Goal: Information Seeking & Learning: Learn about a topic

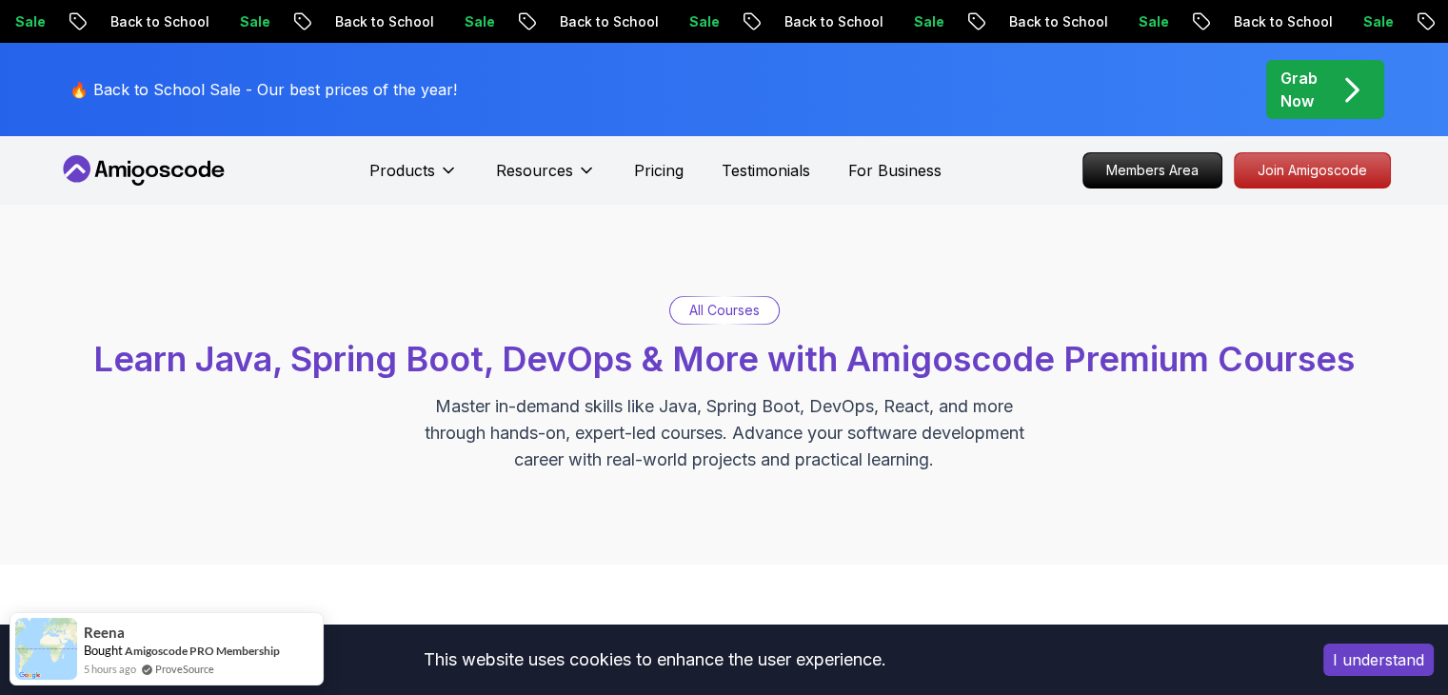
click at [127, 165] on icon at bounding box center [143, 170] width 171 height 30
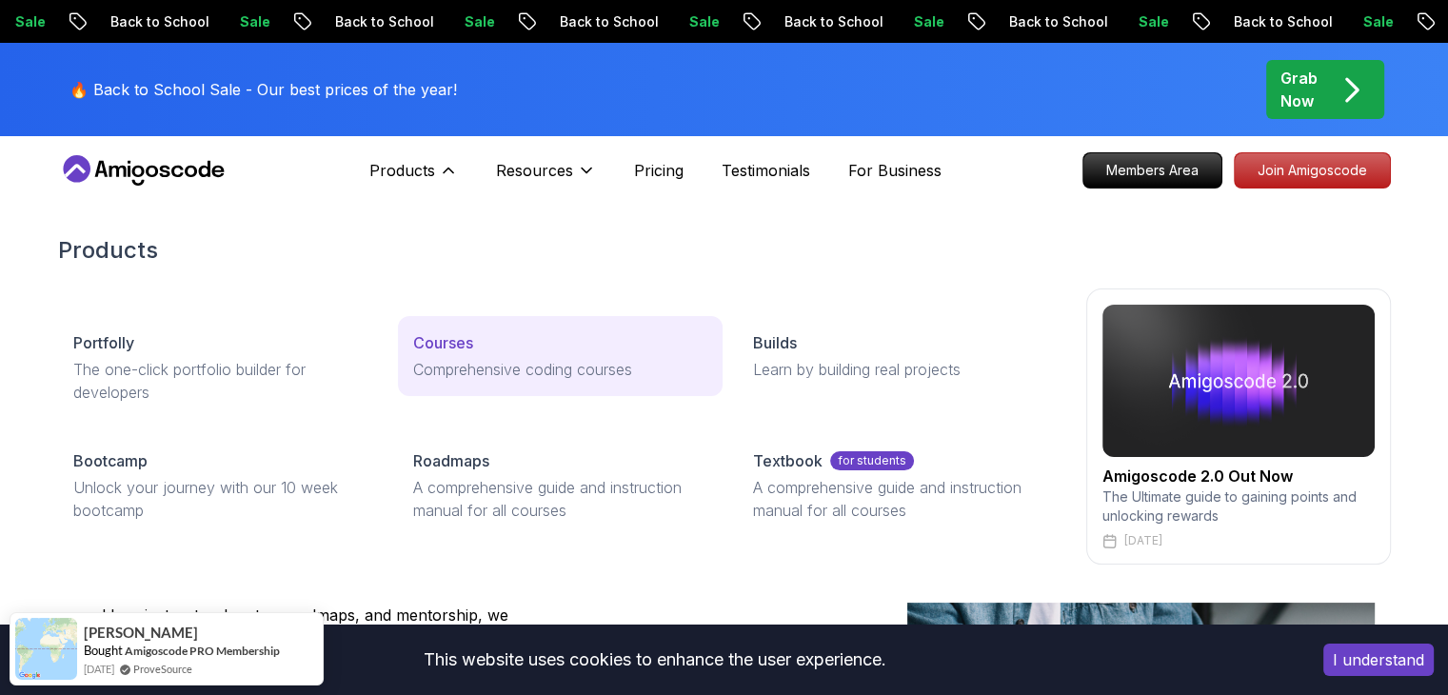
click at [465, 364] on p "Comprehensive coding courses" at bounding box center [560, 369] width 294 height 23
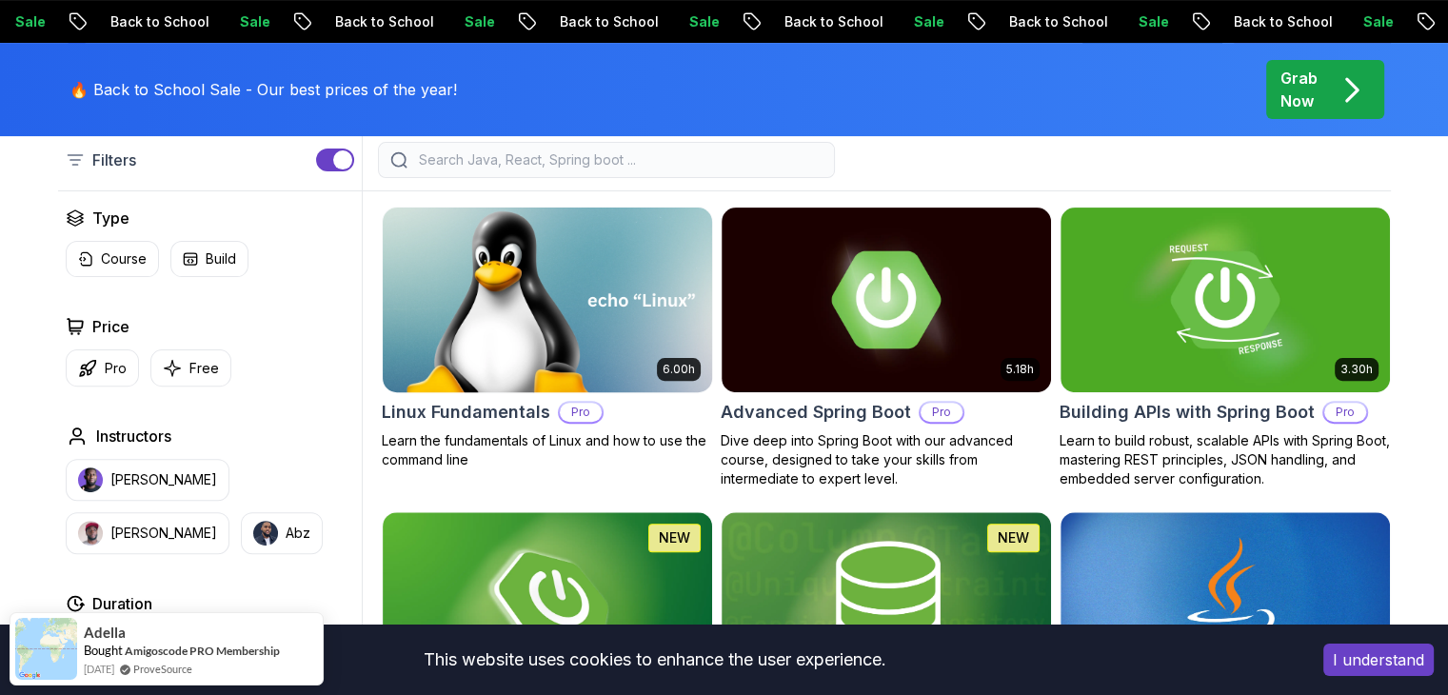
scroll to position [571, 0]
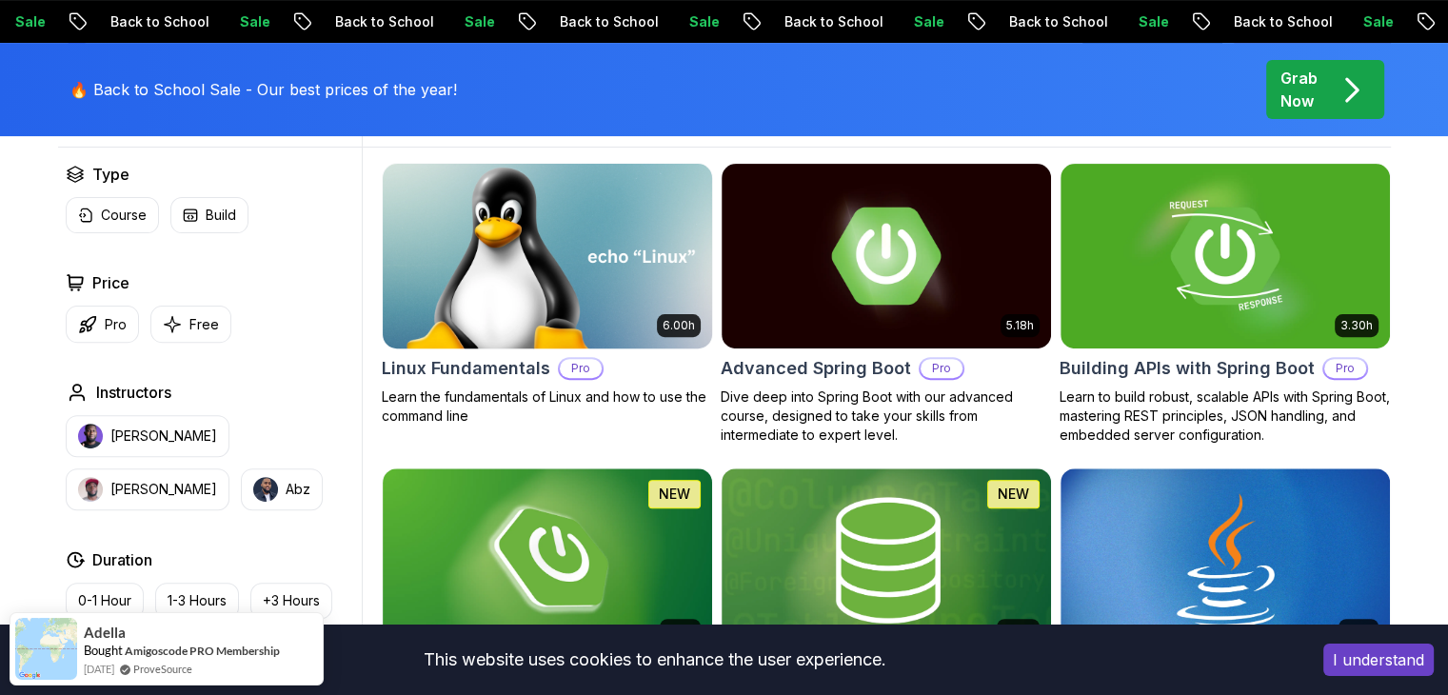
click at [527, 289] on img at bounding box center [546, 255] width 345 height 193
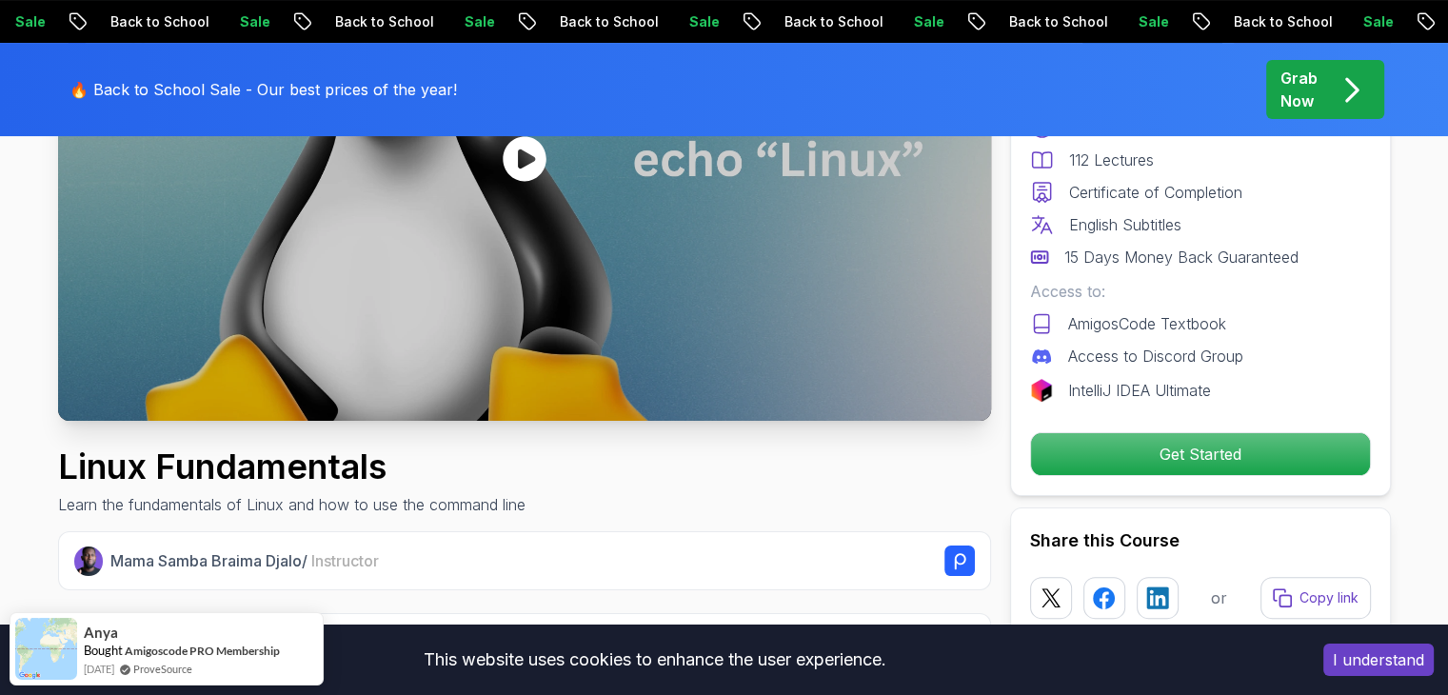
scroll to position [95, 0]
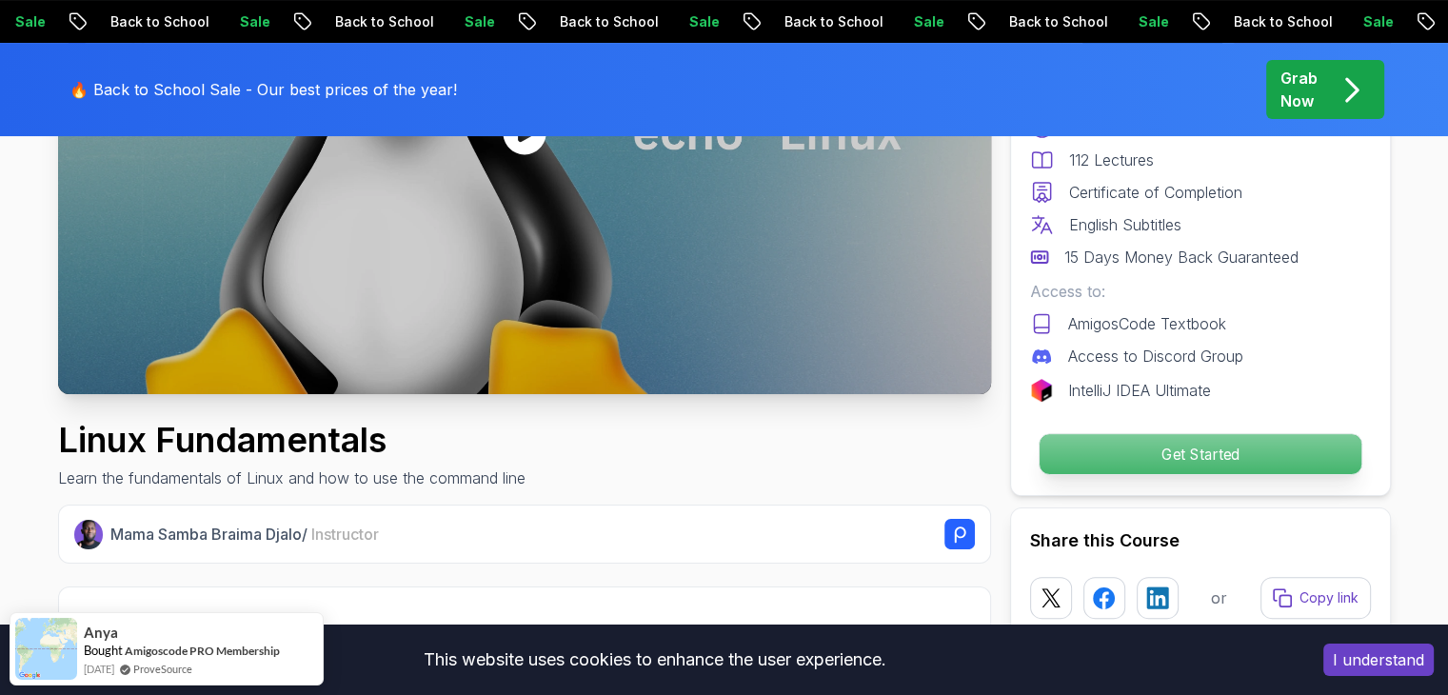
click at [1065, 463] on p "Get Started" at bounding box center [1199, 454] width 322 height 40
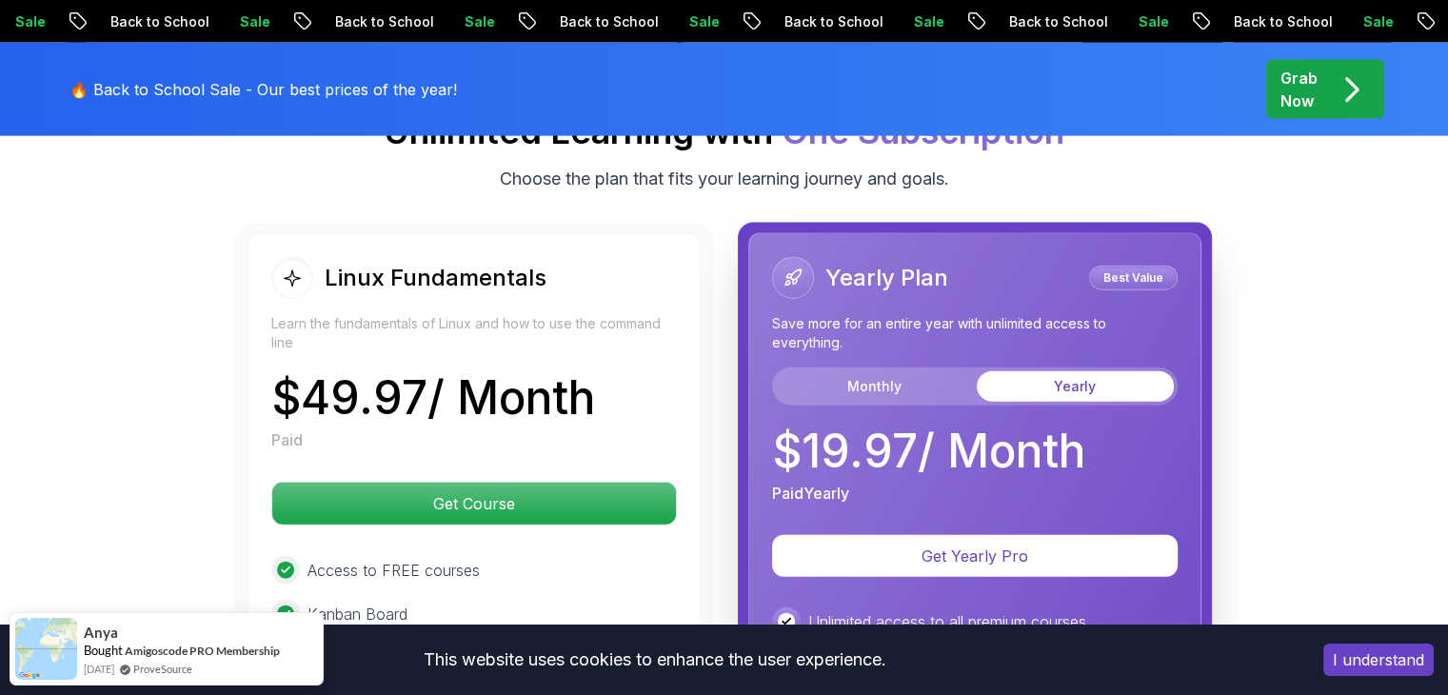
scroll to position [4595, 0]
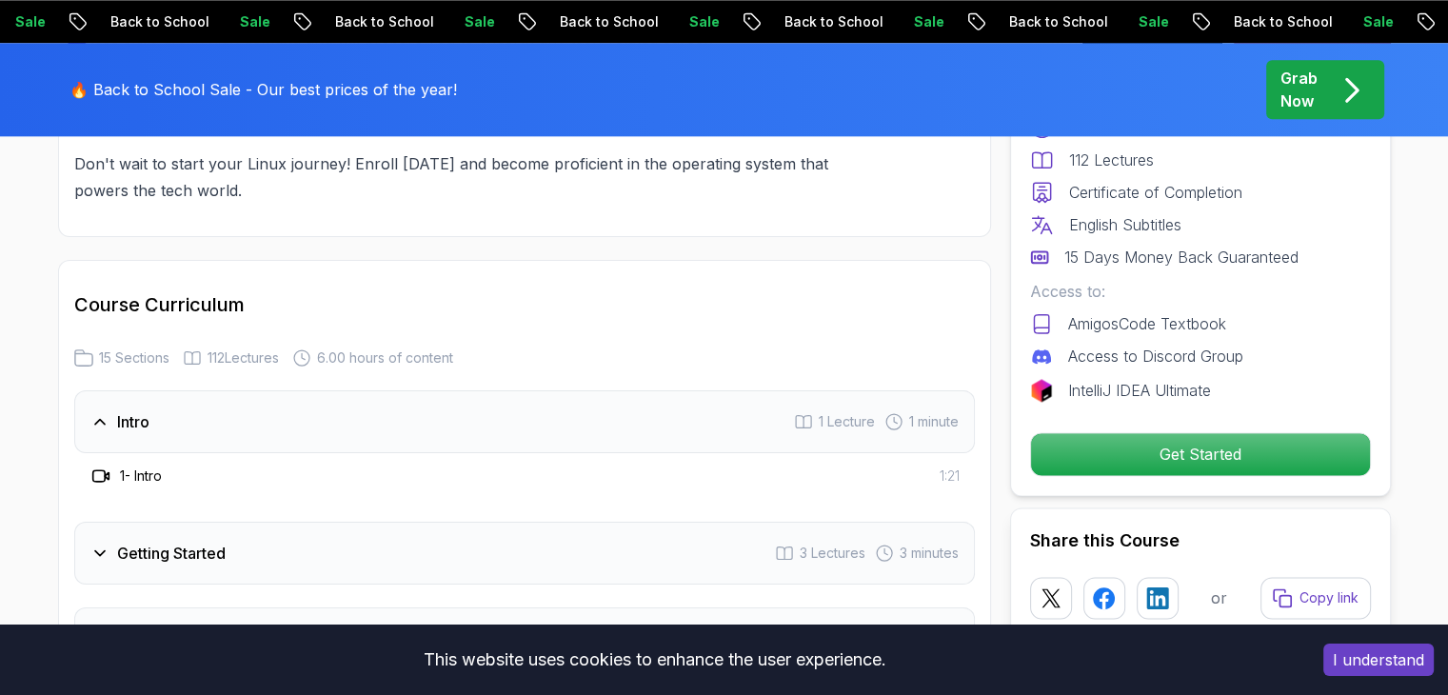
scroll to position [2216, 0]
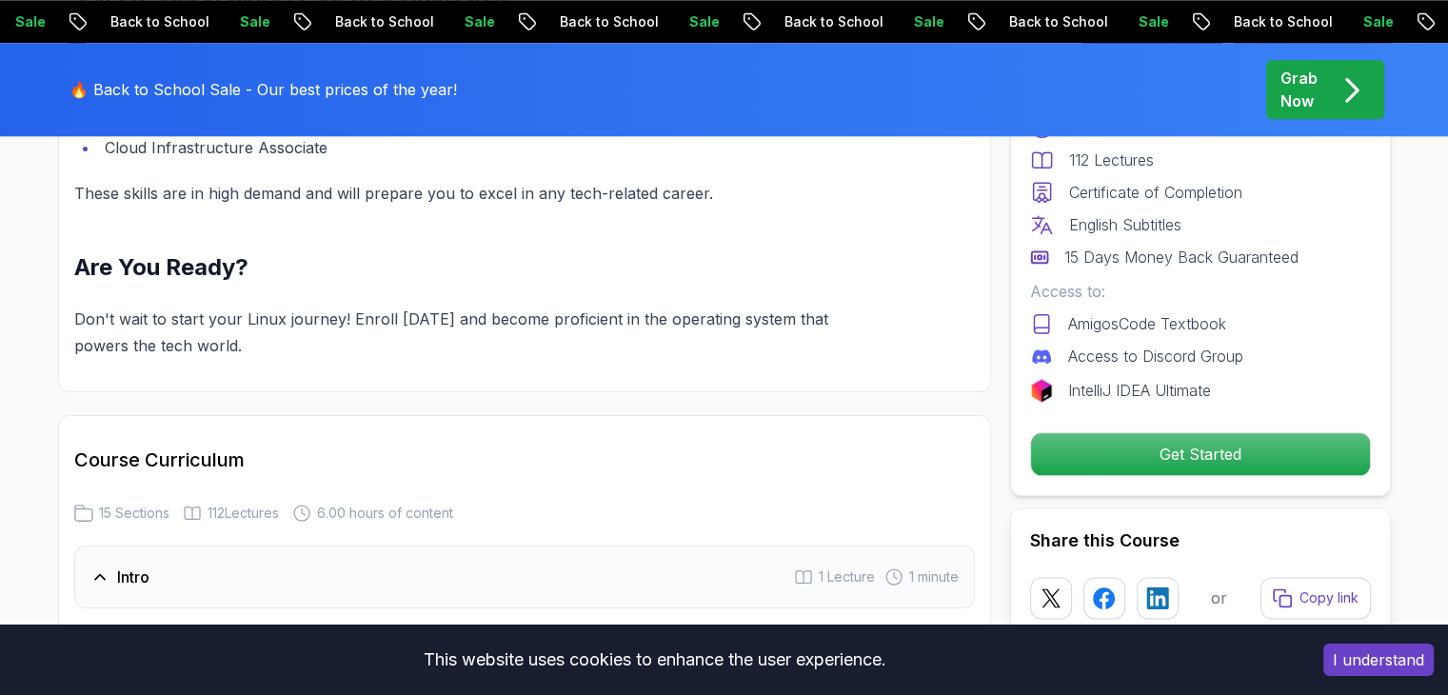
click at [1283, 94] on p "Grab Now" at bounding box center [1298, 90] width 37 height 46
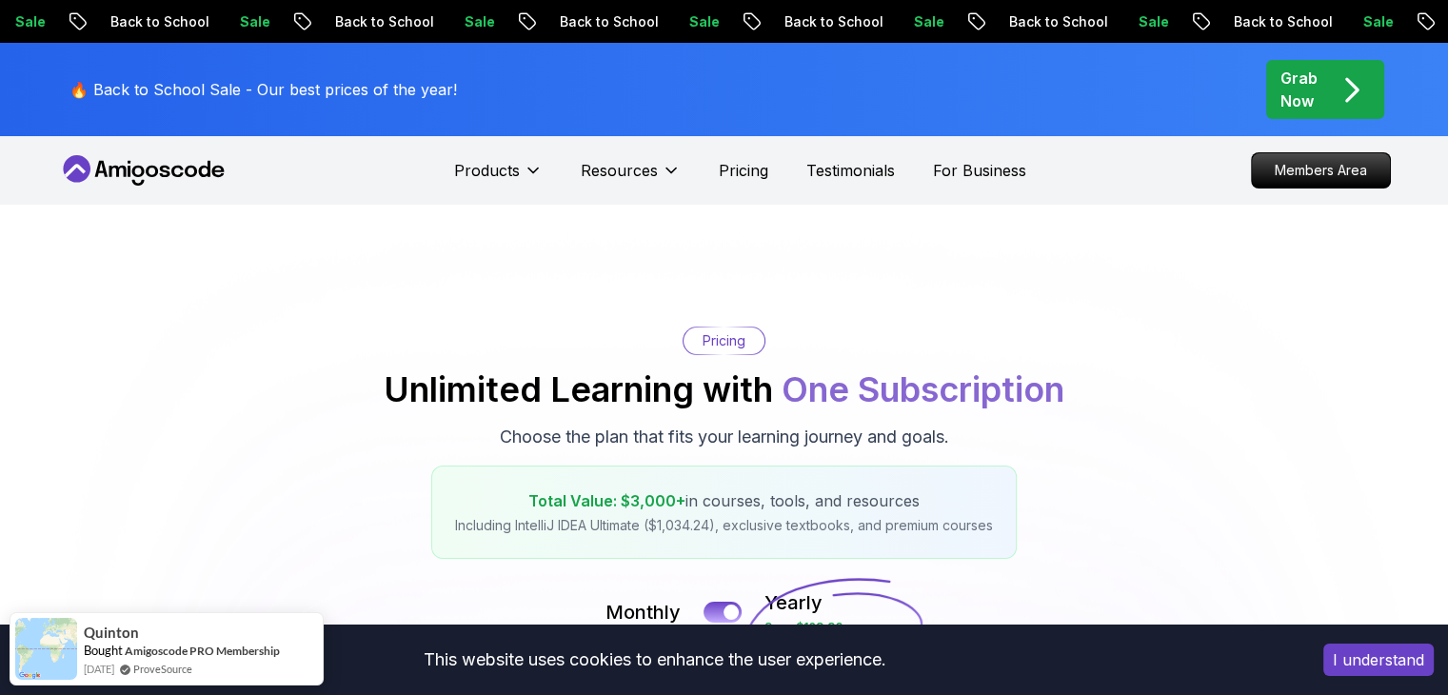
click at [1374, 659] on button "I understand" at bounding box center [1378, 659] width 110 height 32
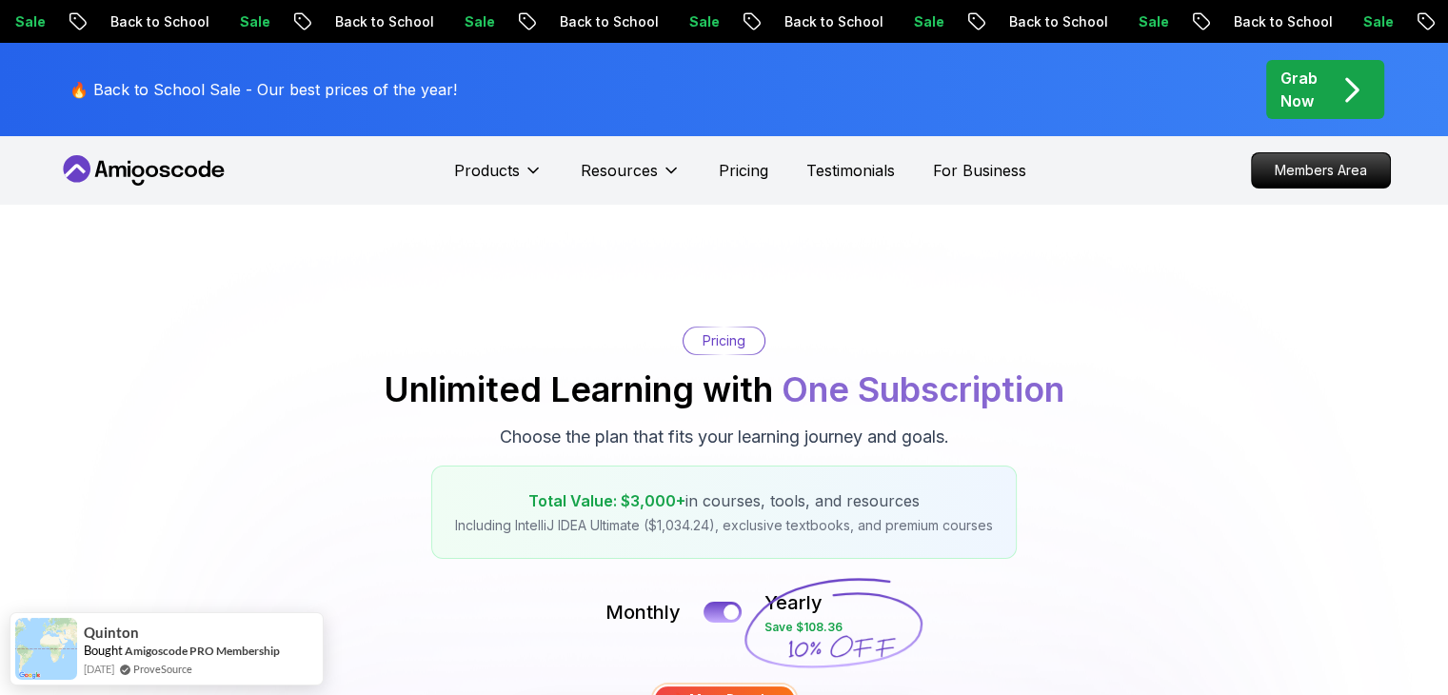
click at [156, 159] on icon at bounding box center [143, 170] width 171 height 30
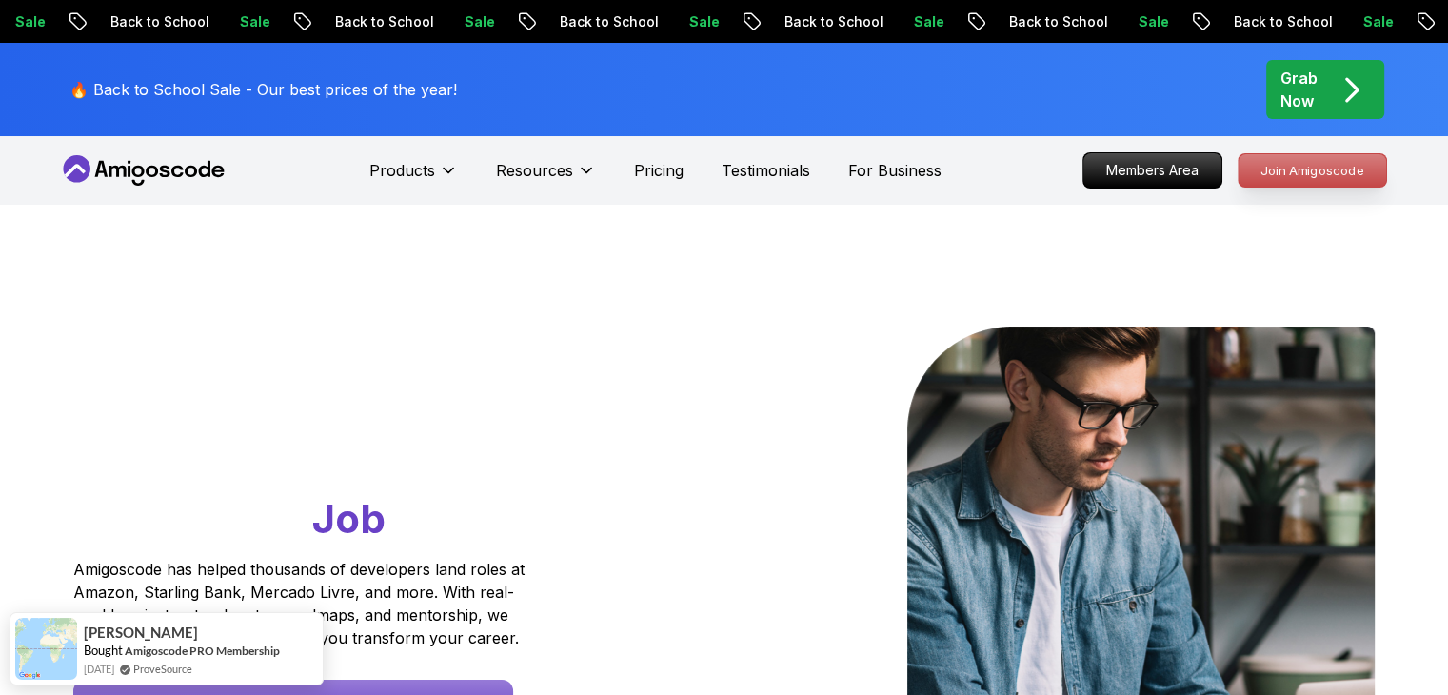
click at [1280, 182] on p "Join Amigoscode" at bounding box center [1312, 170] width 148 height 32
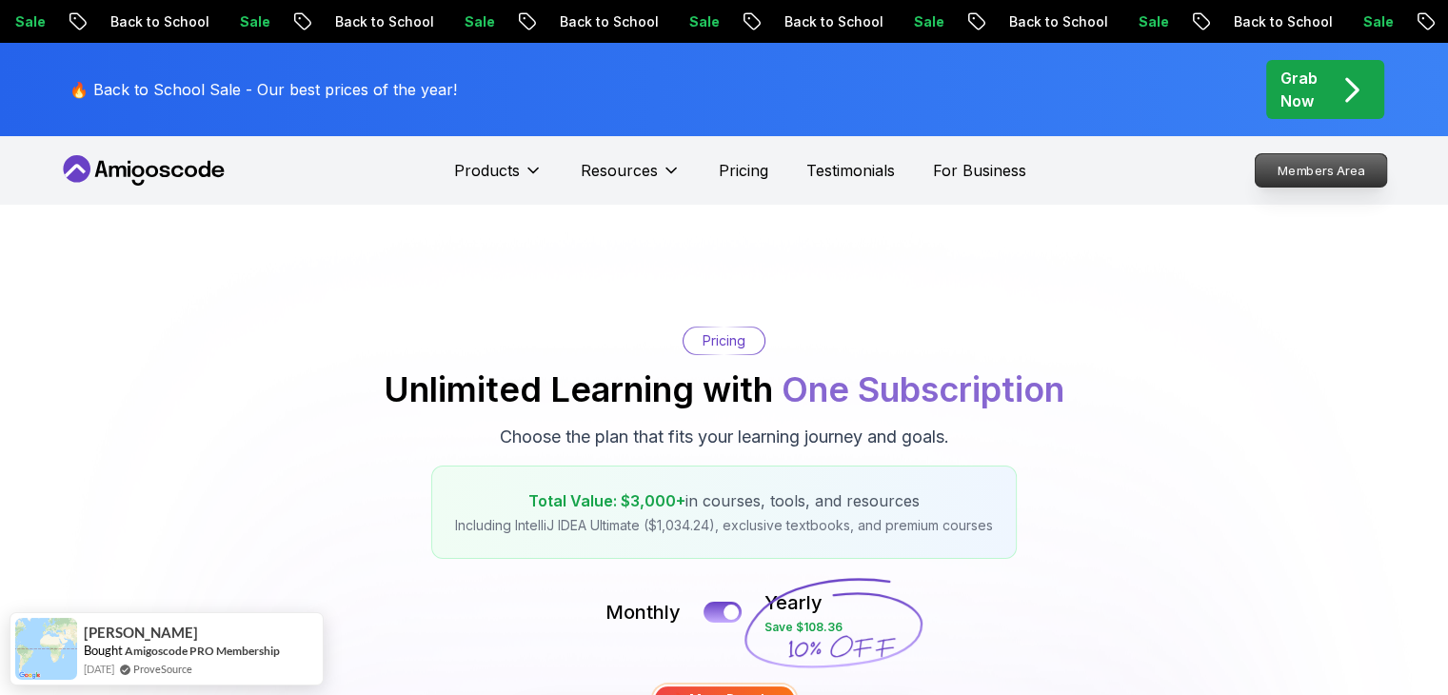
click at [1306, 176] on p "Members Area" at bounding box center [1319, 170] width 131 height 32
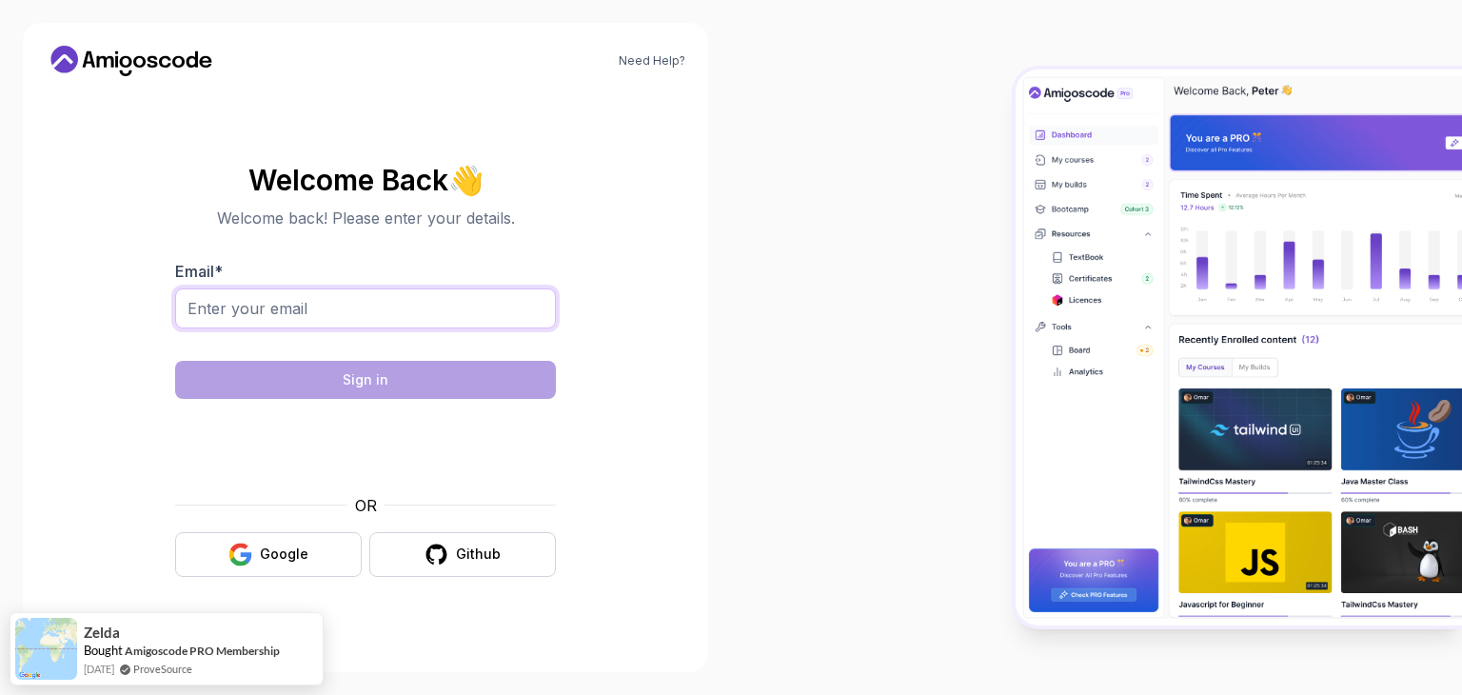
click at [436, 290] on input "Email *" at bounding box center [365, 308] width 381 height 40
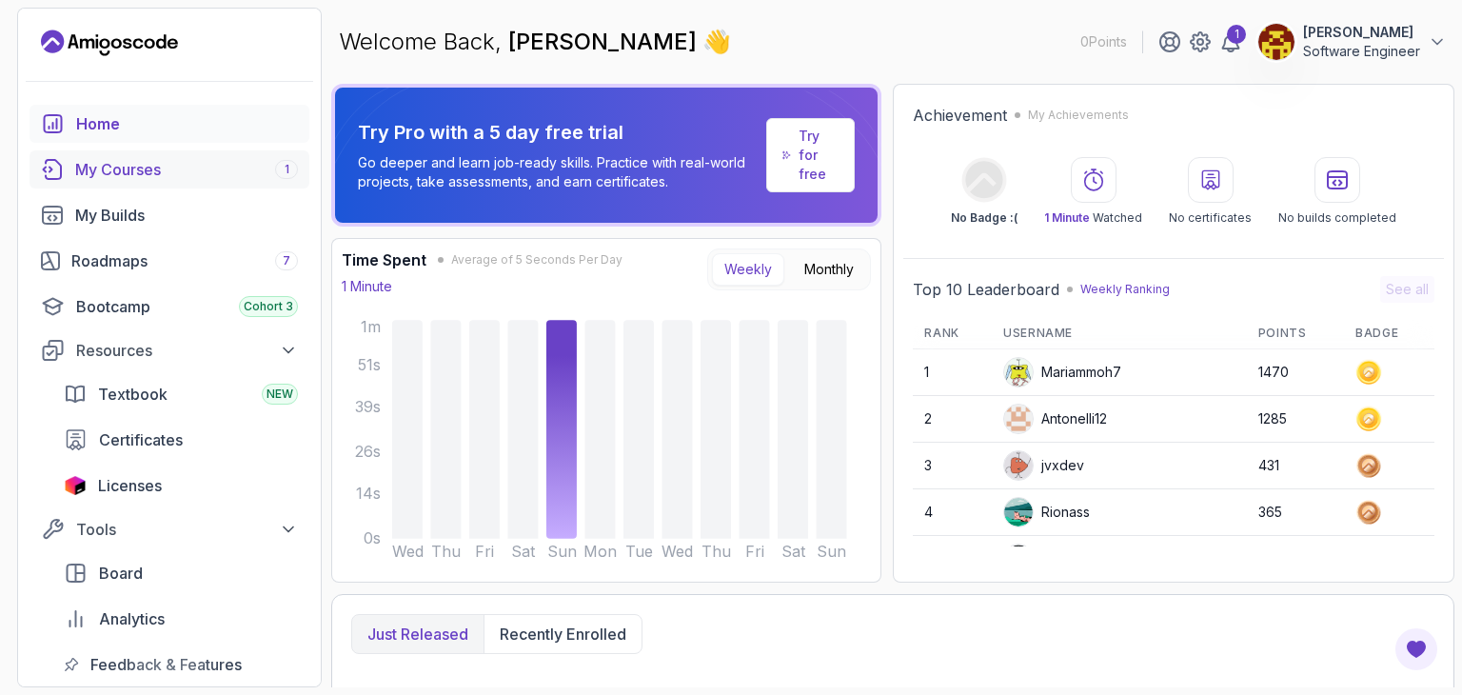
click at [145, 181] on link "My Courses 1" at bounding box center [170, 169] width 280 height 38
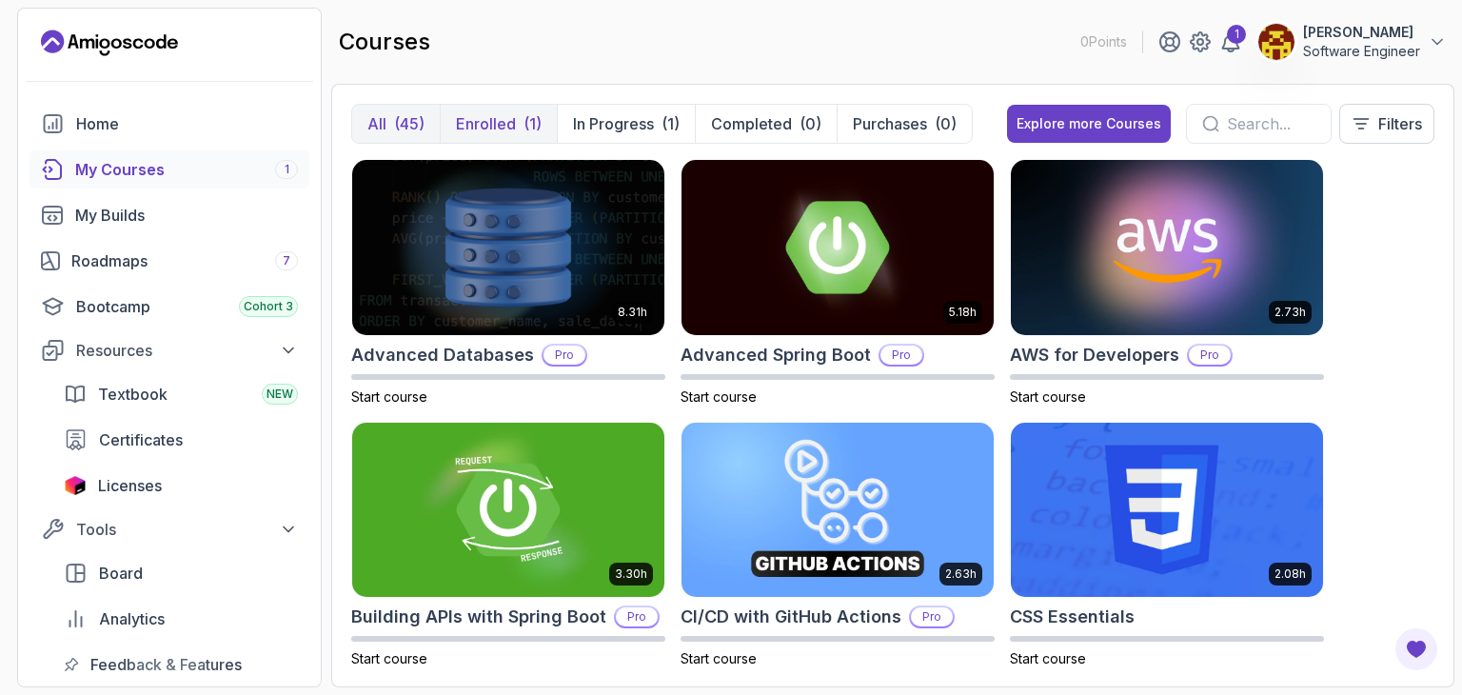
click at [499, 121] on p "Enrolled" at bounding box center [486, 123] width 60 height 23
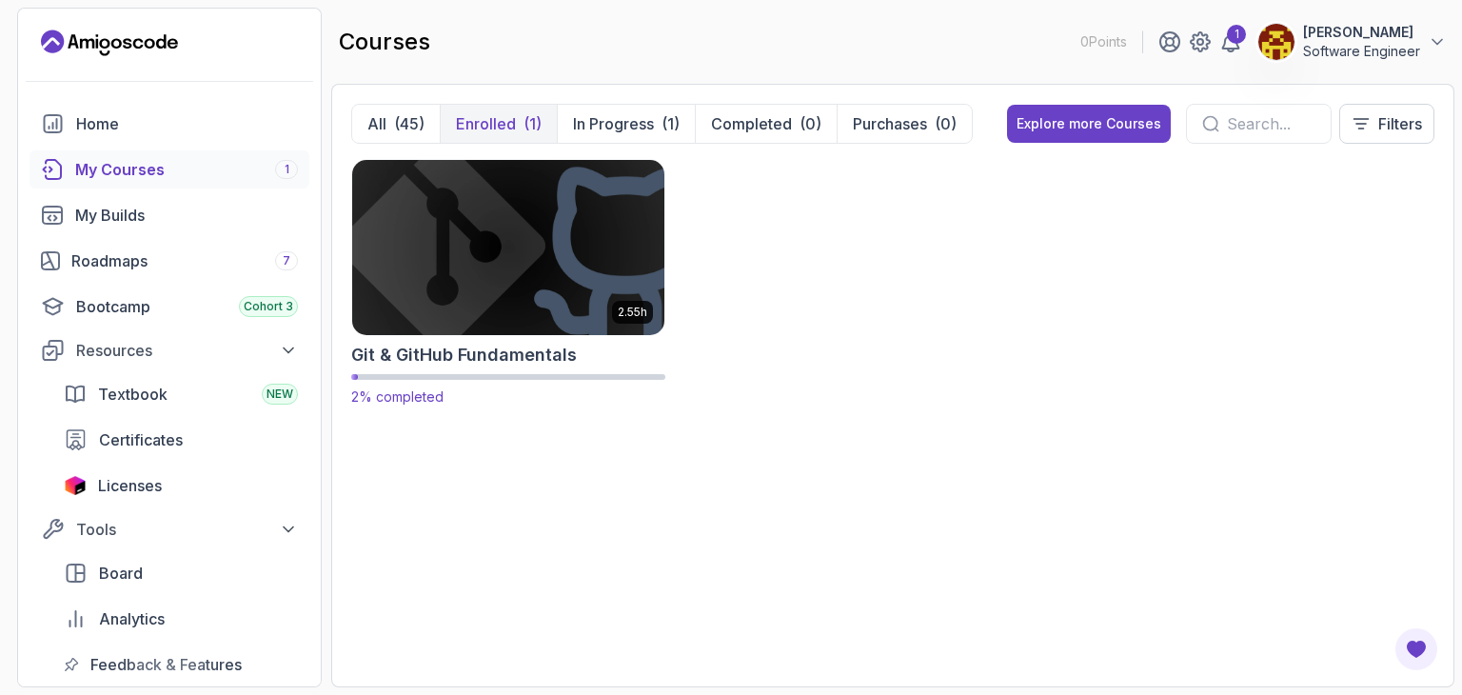
click at [497, 207] on img at bounding box center [508, 247] width 327 height 184
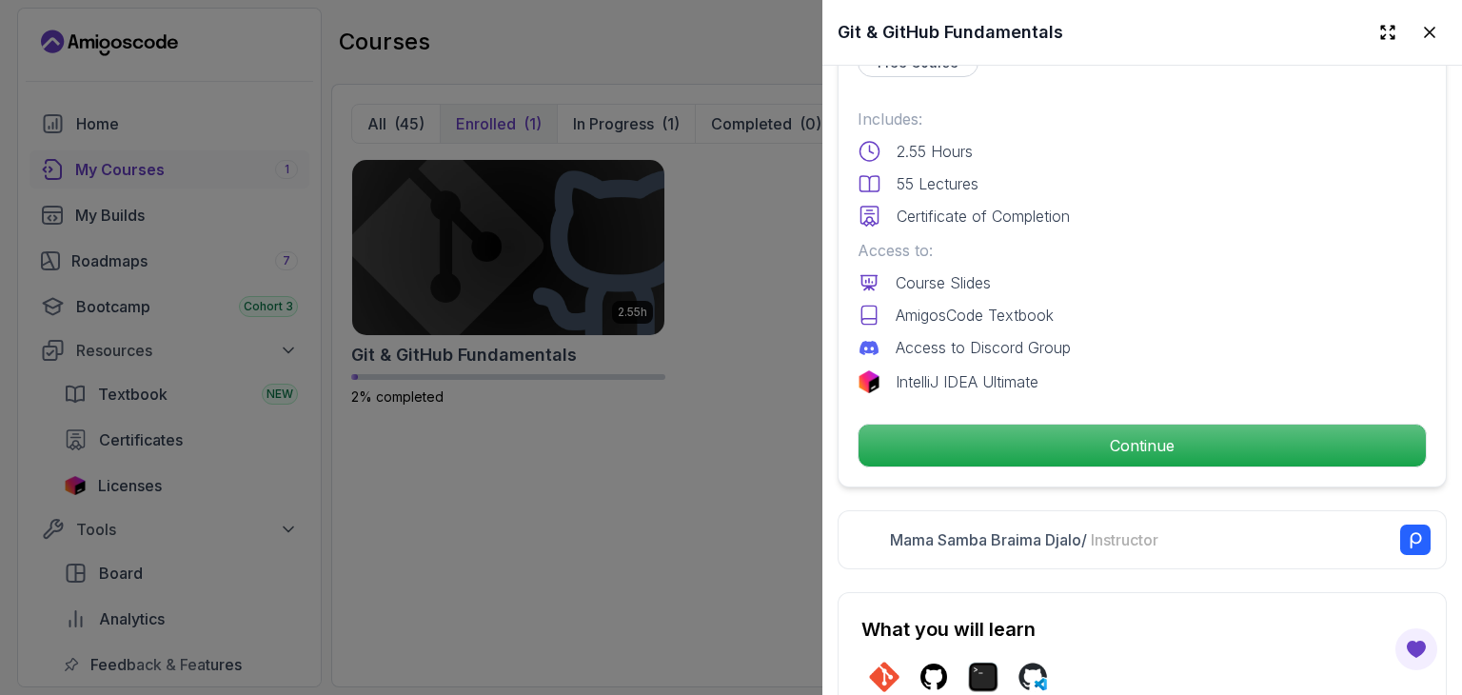
scroll to position [476, 0]
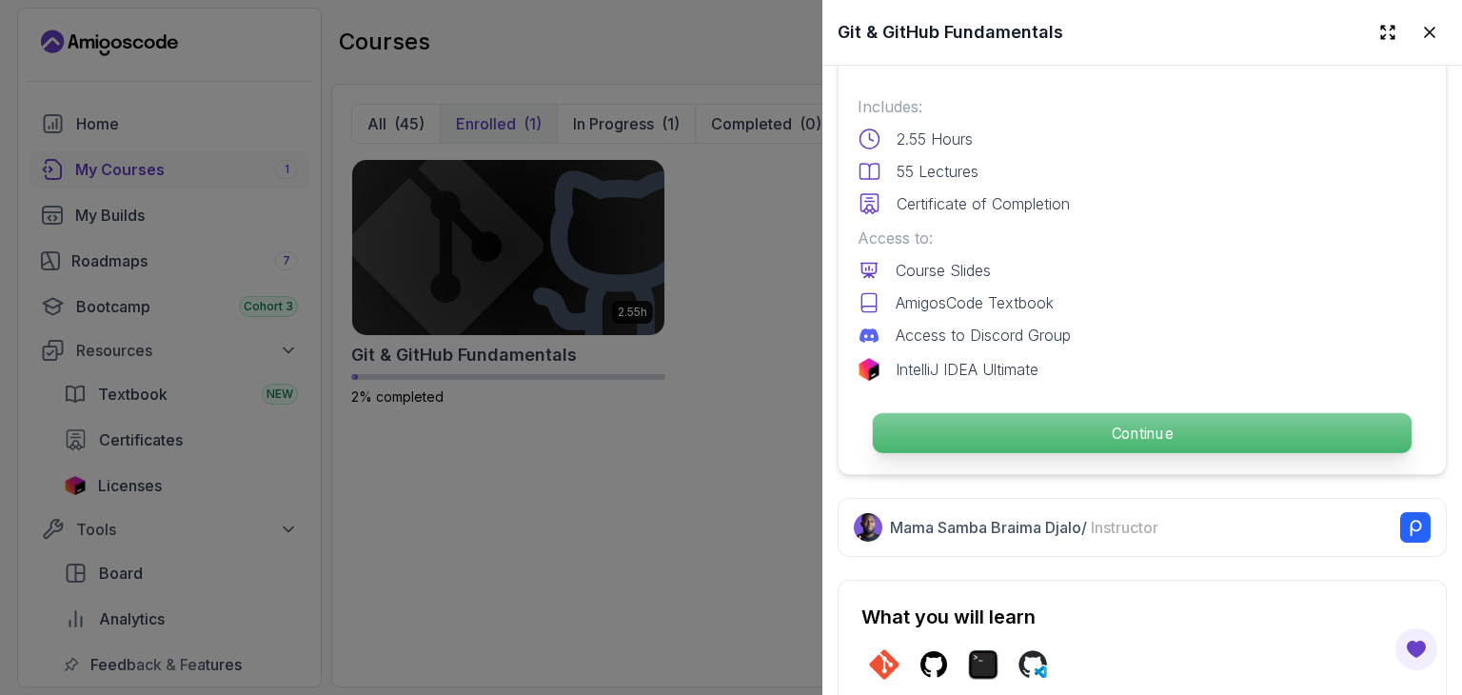
click at [1070, 431] on p "Continue" at bounding box center [1142, 433] width 539 height 40
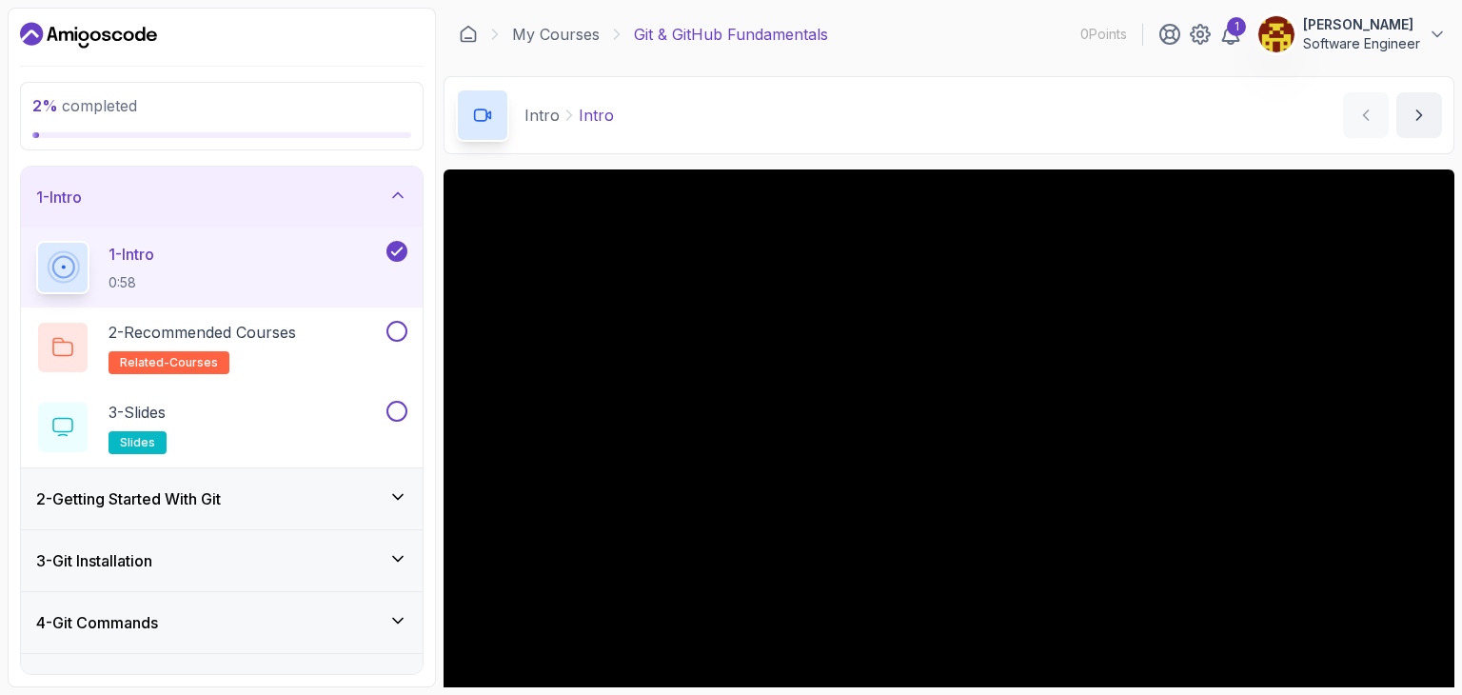
click at [838, 128] on div "Intro Intro Intro by [PERSON_NAME]" at bounding box center [949, 115] width 1011 height 78
click at [240, 405] on div "3 - Slides slides" at bounding box center [209, 427] width 346 height 53
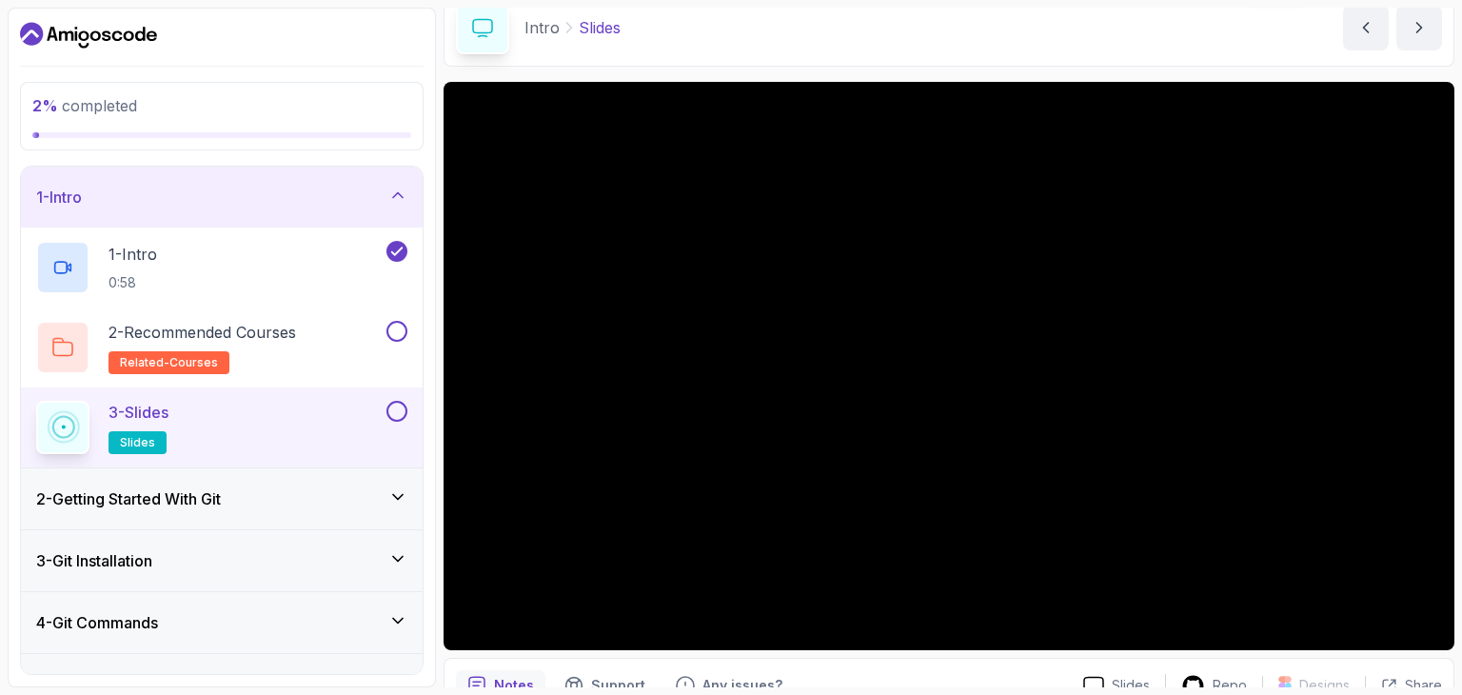
scroll to position [95, 0]
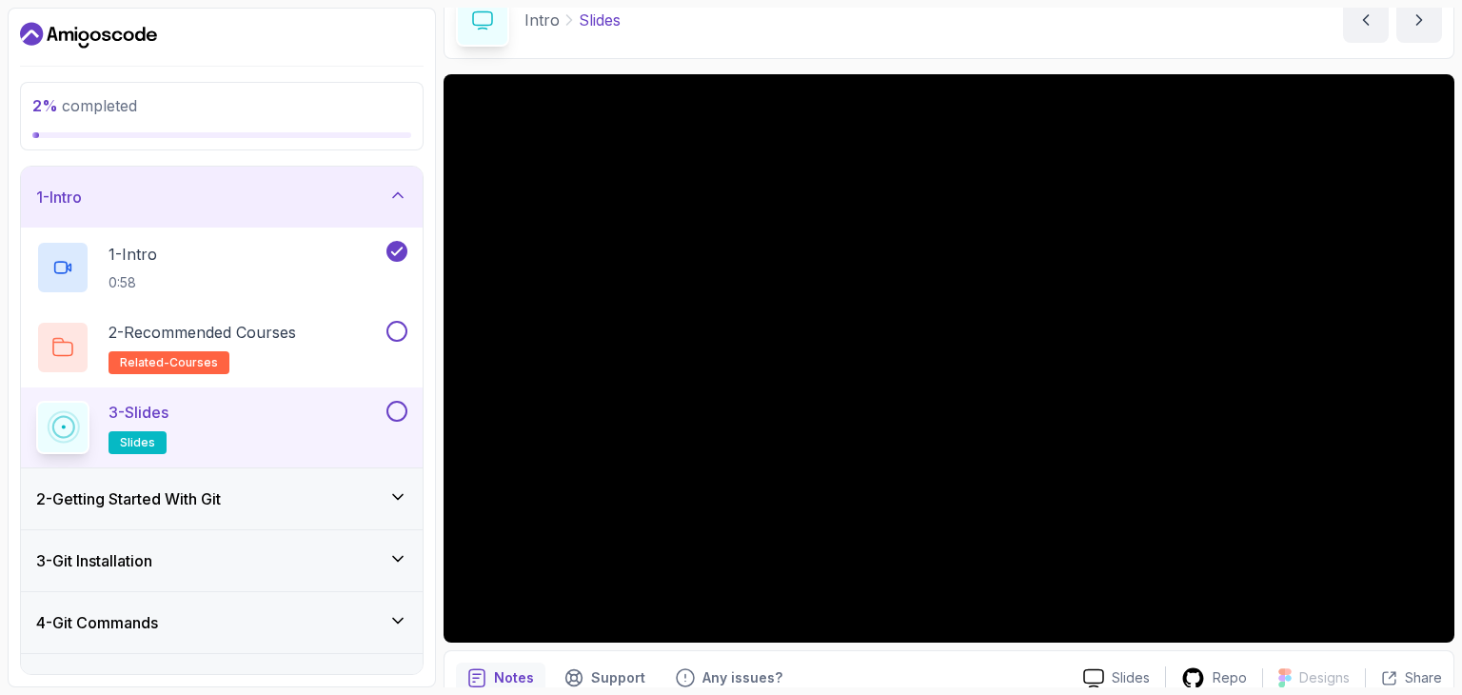
click at [373, 503] on div "2 - Getting Started With Git" at bounding box center [221, 498] width 371 height 23
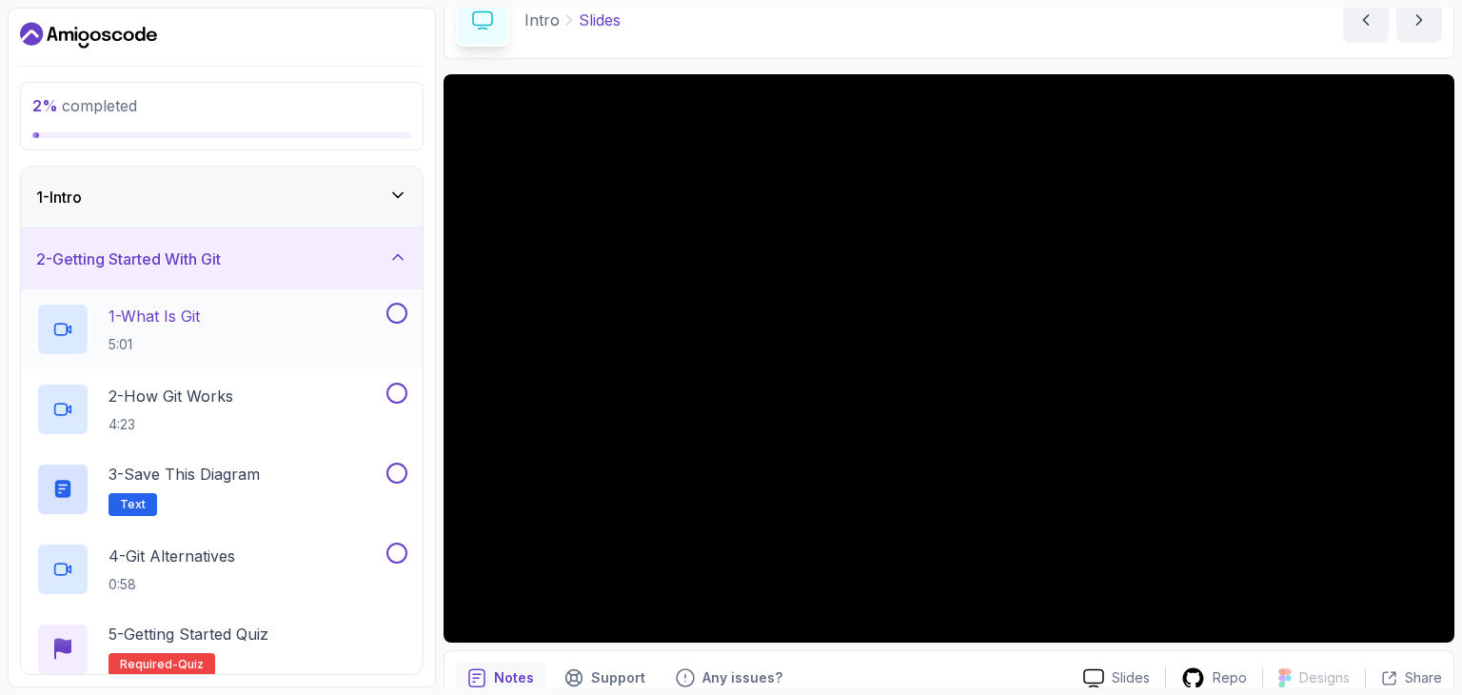
click at [272, 345] on div "1 - What Is Git 5:01" at bounding box center [209, 329] width 346 height 53
